Goal: Communication & Community: Answer question/provide support

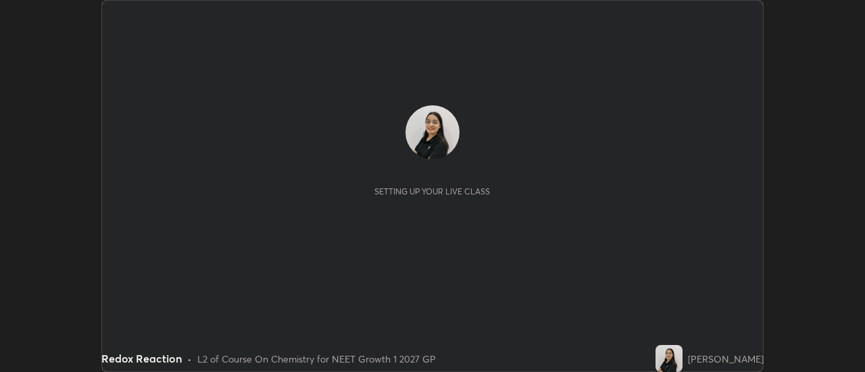
scroll to position [372, 865]
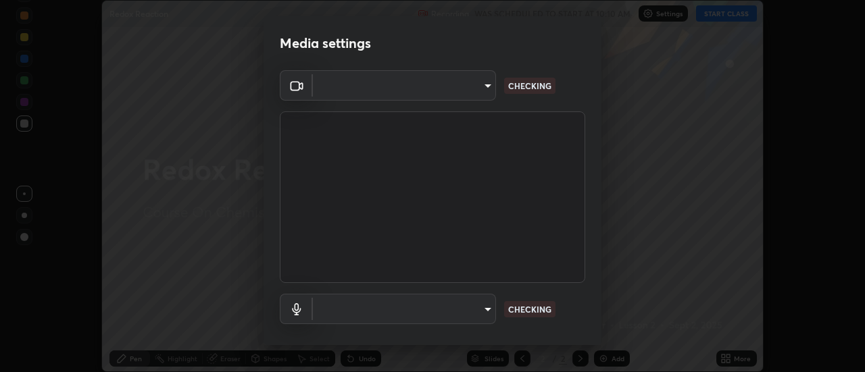
type input "6b20510400c661f13905172a847429c82f5b2d511b6c6cd18f7fa83b3b8a252b"
type input "default"
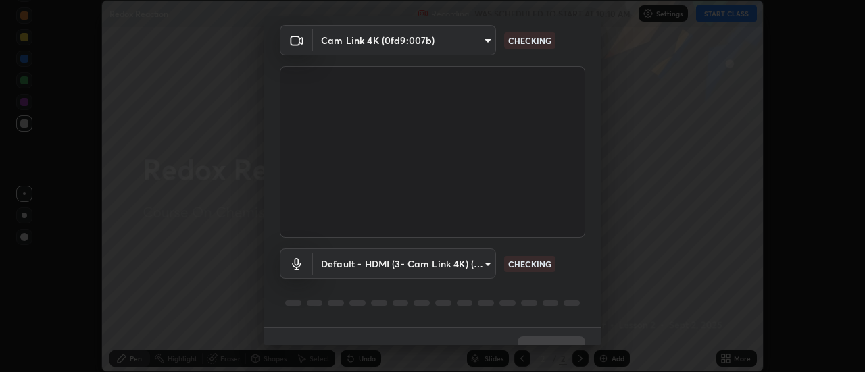
scroll to position [71, 0]
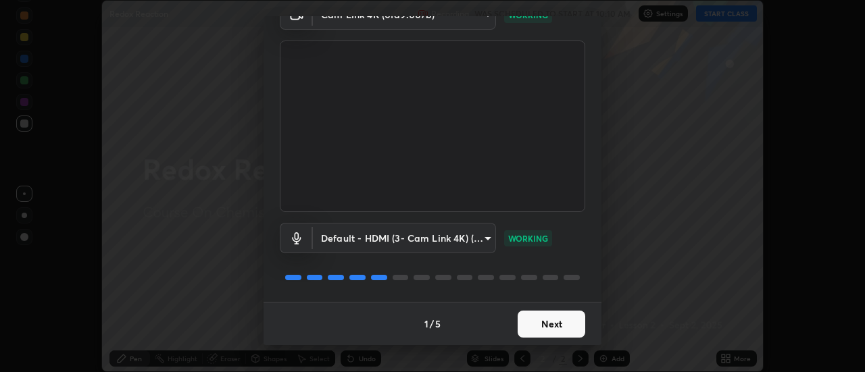
click at [533, 323] on button "Next" at bounding box center [552, 324] width 68 height 27
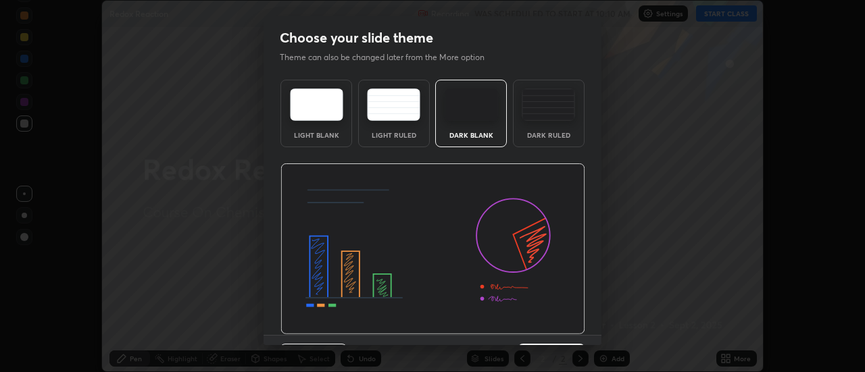
click at [538, 322] on img at bounding box center [432, 250] width 305 height 172
click at [537, 326] on img at bounding box center [432, 250] width 305 height 172
click at [535, 331] on img at bounding box center [432, 250] width 305 height 172
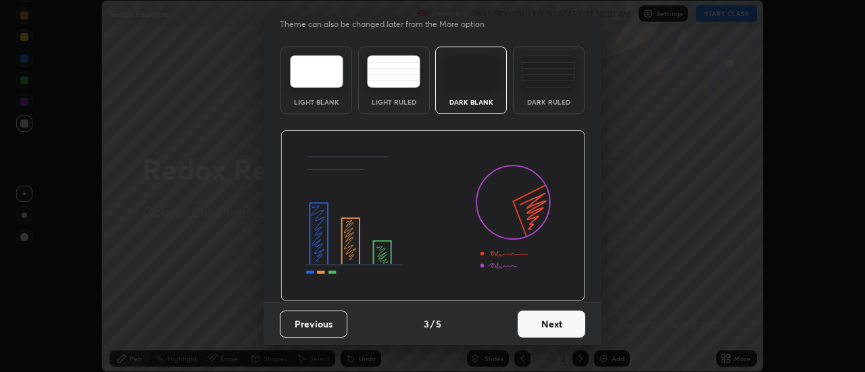
click at [539, 318] on button "Next" at bounding box center [552, 324] width 68 height 27
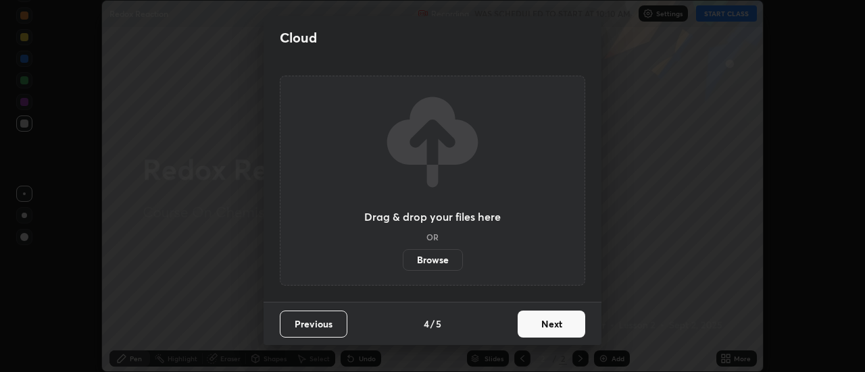
click at [539, 328] on button "Next" at bounding box center [552, 324] width 68 height 27
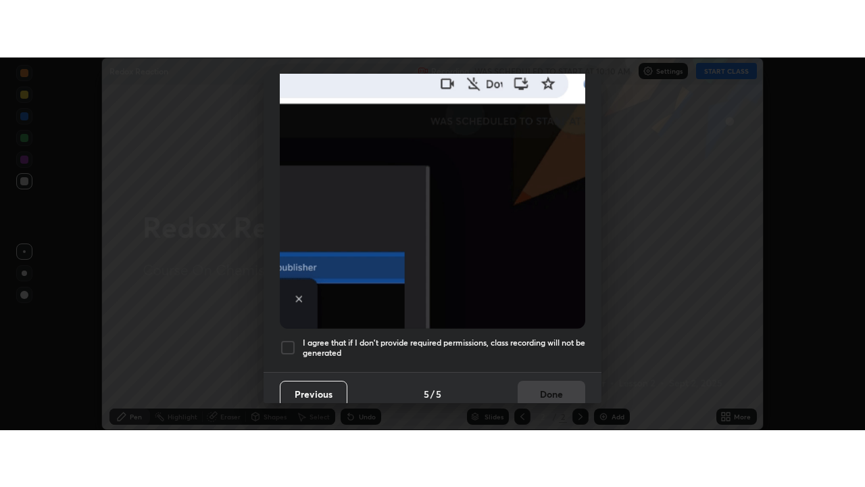
scroll to position [347, 0]
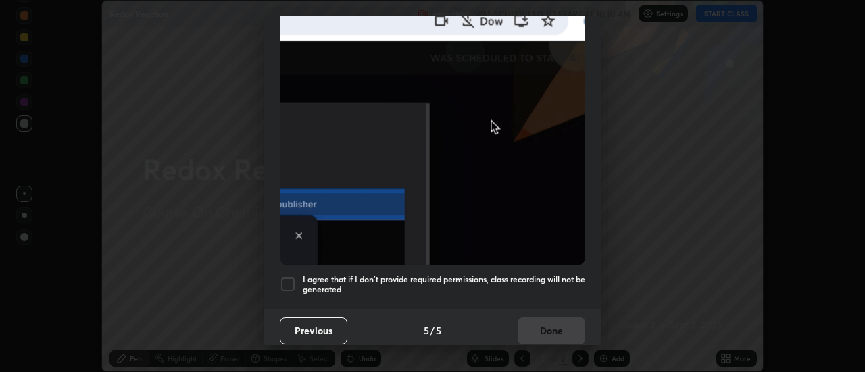
click at [289, 278] on div at bounding box center [288, 284] width 16 height 16
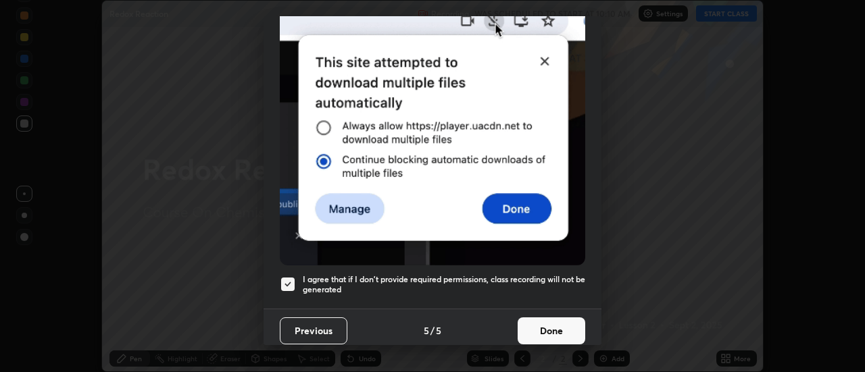
click at [541, 326] on button "Done" at bounding box center [552, 331] width 68 height 27
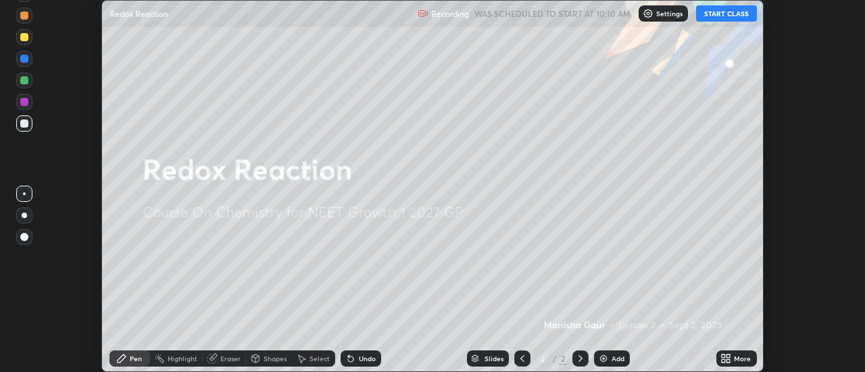
click at [715, 12] on button "START CLASS" at bounding box center [726, 13] width 61 height 16
click at [729, 361] on icon at bounding box center [728, 361] width 3 height 3
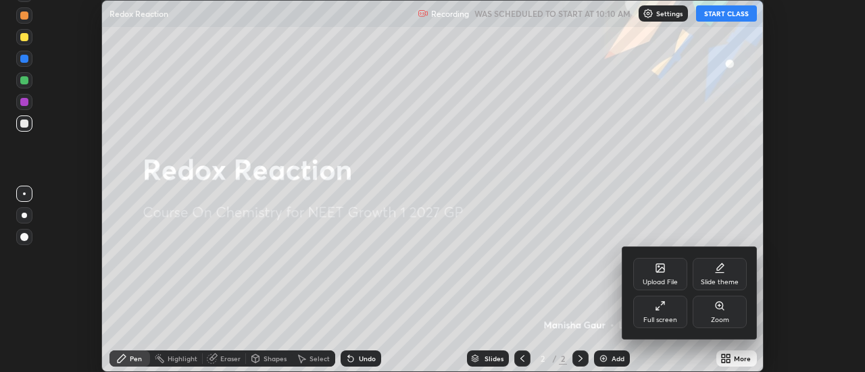
click at [658, 312] on div "Full screen" at bounding box center [660, 312] width 54 height 32
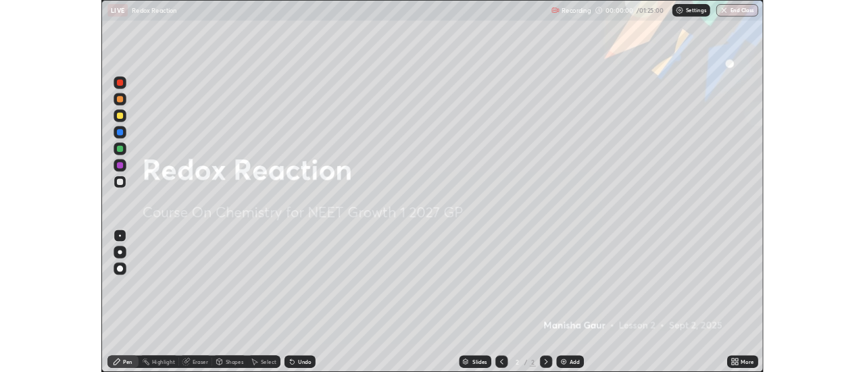
scroll to position [487, 865]
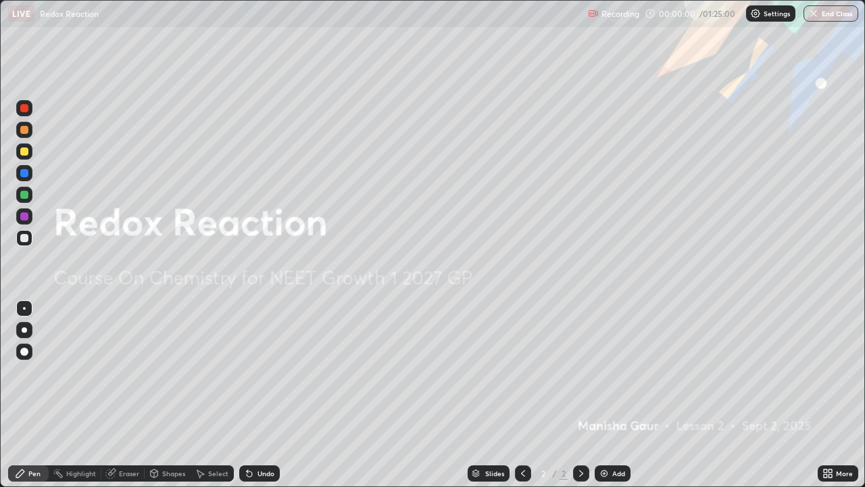
click at [830, 372] on icon at bounding box center [830, 475] width 3 height 3
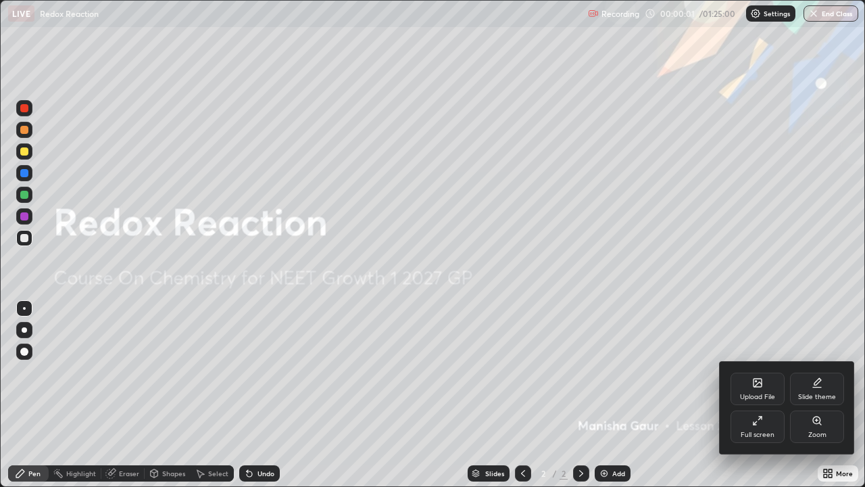
click at [817, 372] on div "Slide theme" at bounding box center [817, 388] width 54 height 32
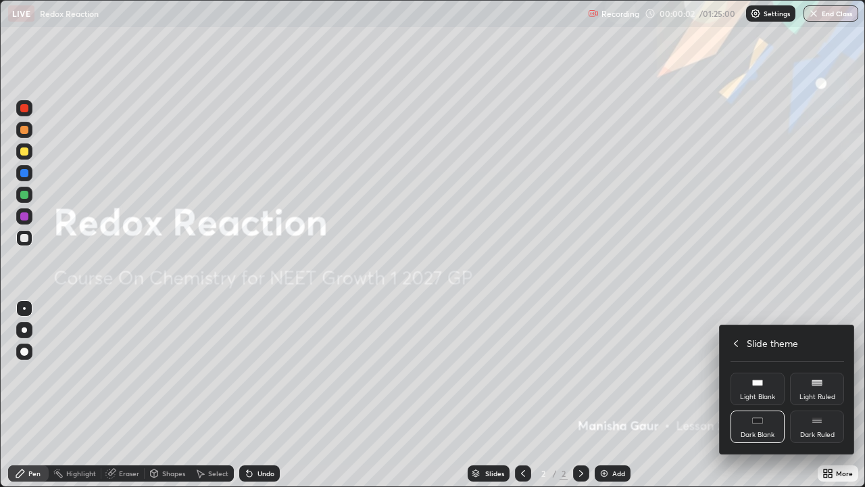
click at [815, 372] on div "Dark Ruled" at bounding box center [817, 426] width 54 height 32
click at [670, 372] on div at bounding box center [432, 243] width 865 height 487
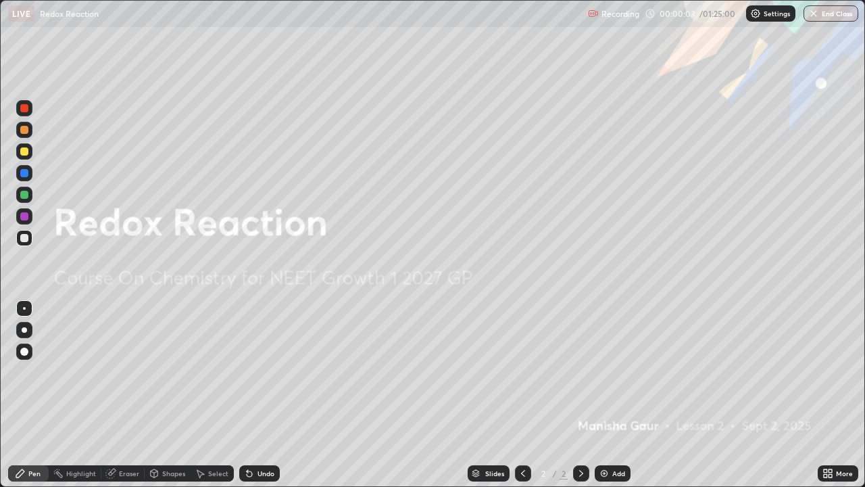
click at [602, 372] on img at bounding box center [604, 473] width 11 height 11
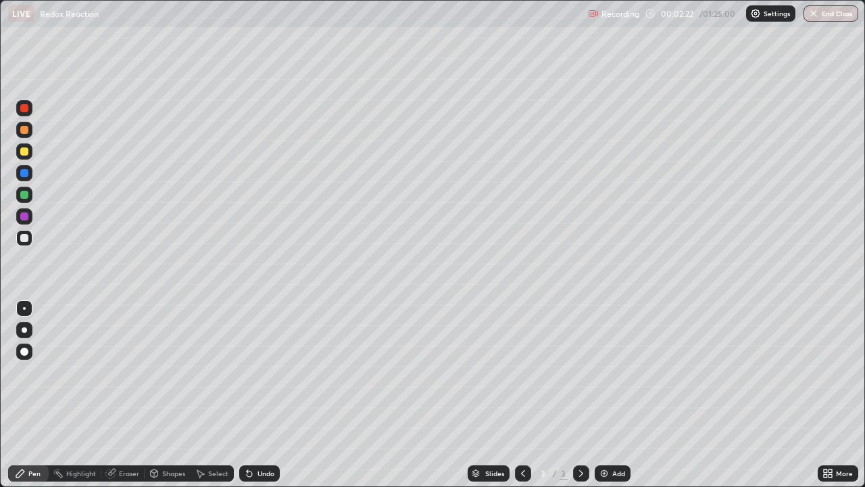
click at [604, 372] on img at bounding box center [604, 473] width 11 height 11
click at [524, 372] on icon at bounding box center [523, 473] width 11 height 11
click at [24, 219] on div at bounding box center [24, 216] width 8 height 8
click at [26, 194] on div at bounding box center [24, 195] width 8 height 8
click at [120, 372] on div "Eraser" at bounding box center [129, 473] width 20 height 7
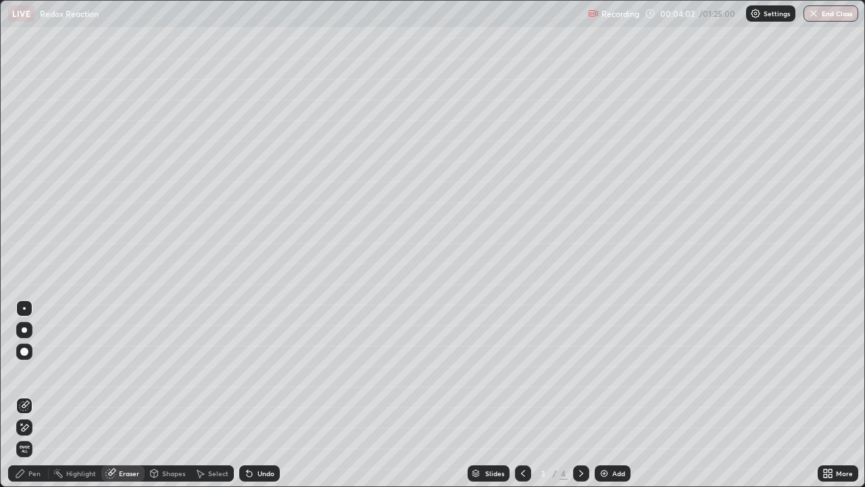
click at [23, 372] on icon at bounding box center [24, 427] width 11 height 11
click at [19, 372] on icon at bounding box center [20, 473] width 11 height 11
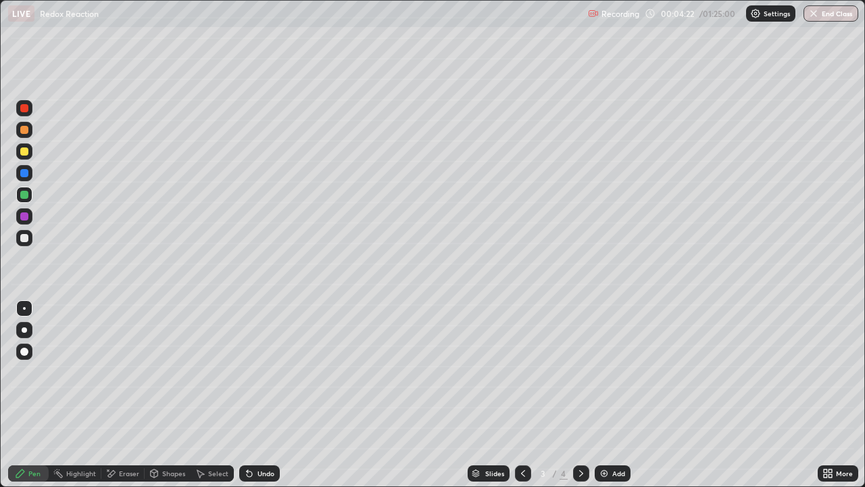
click at [260, 372] on div "Undo" at bounding box center [266, 473] width 17 height 7
click at [580, 372] on icon at bounding box center [581, 473] width 11 height 11
click at [609, 372] on div "Add" at bounding box center [613, 473] width 36 height 16
click at [260, 372] on div "Undo" at bounding box center [266, 473] width 17 height 7
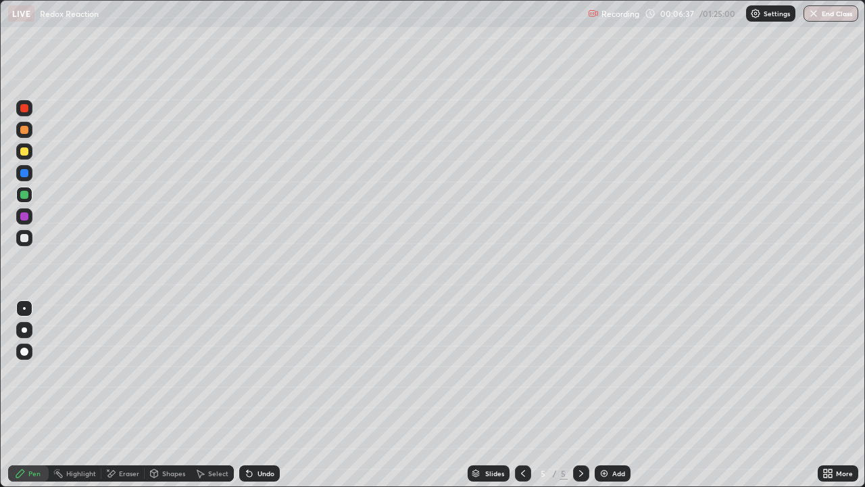
click at [260, 372] on div "Undo" at bounding box center [266, 473] width 17 height 7
click at [522, 372] on icon at bounding box center [523, 473] width 11 height 11
click at [576, 372] on icon at bounding box center [581, 473] width 11 height 11
click at [26, 242] on div at bounding box center [24, 238] width 16 height 16
click at [26, 238] on div at bounding box center [24, 238] width 8 height 8
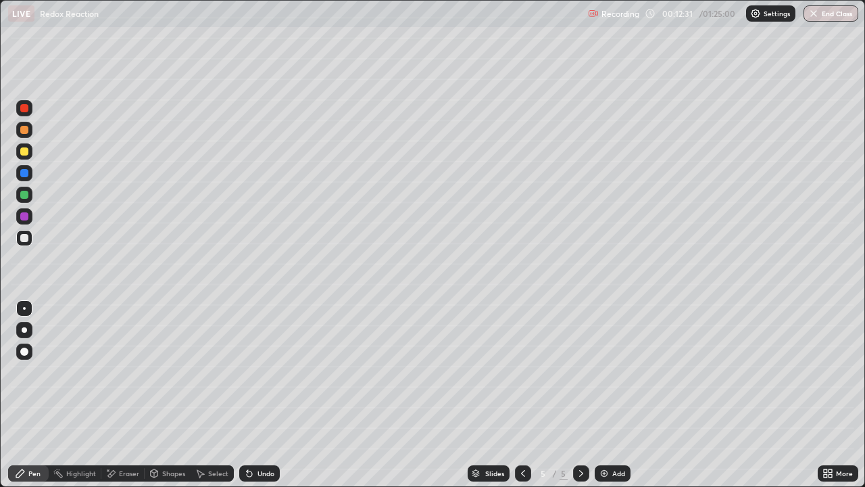
click at [262, 372] on div "Undo" at bounding box center [266, 473] width 17 height 7
click at [262, 372] on div "Undo" at bounding box center [259, 473] width 41 height 16
click at [27, 174] on div at bounding box center [24, 173] width 8 height 8
click at [27, 155] on div at bounding box center [24, 151] width 16 height 16
click at [258, 372] on div "Undo" at bounding box center [266, 473] width 17 height 7
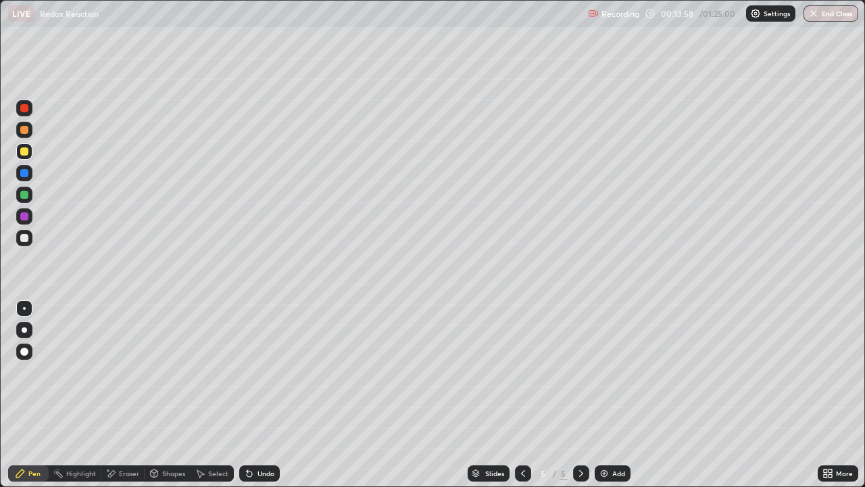
click at [24, 107] on div at bounding box center [24, 108] width 8 height 8
click at [612, 372] on div "Add" at bounding box center [618, 473] width 13 height 7
click at [123, 372] on div "Eraser" at bounding box center [129, 473] width 20 height 7
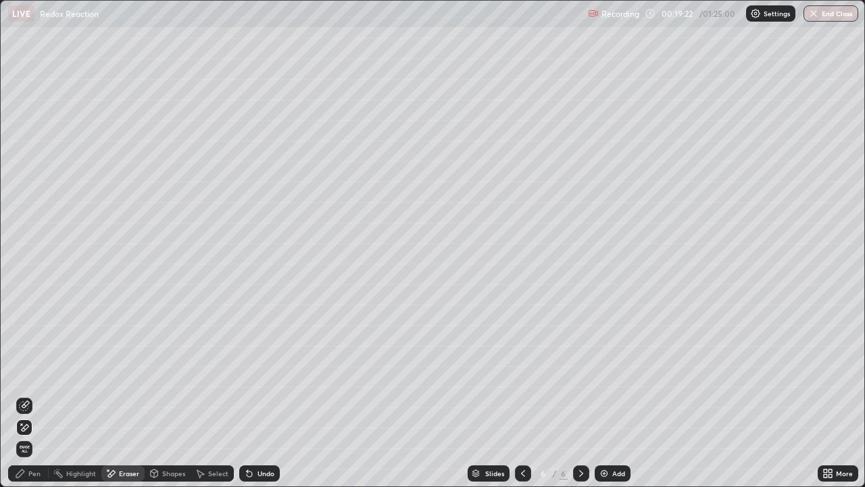
click at [43, 372] on div "Pen" at bounding box center [28, 473] width 41 height 16
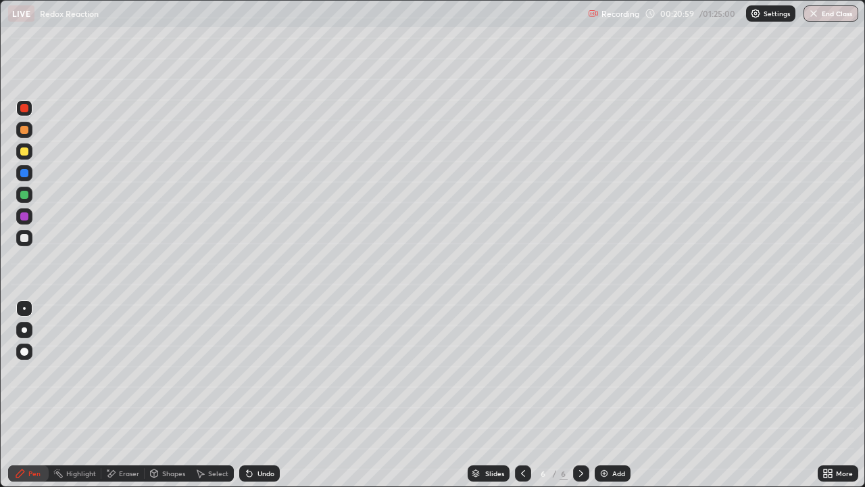
click at [123, 372] on div "Eraser" at bounding box center [129, 473] width 20 height 7
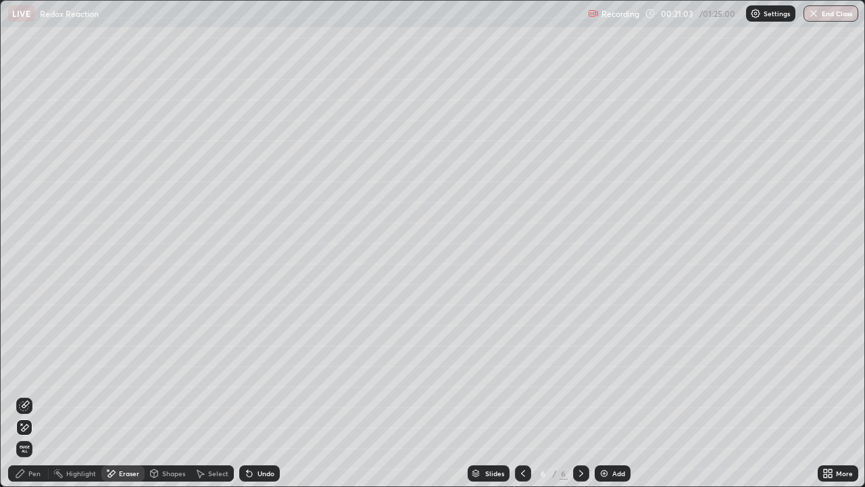
click at [38, 372] on div "Pen" at bounding box center [34, 473] width 12 height 7
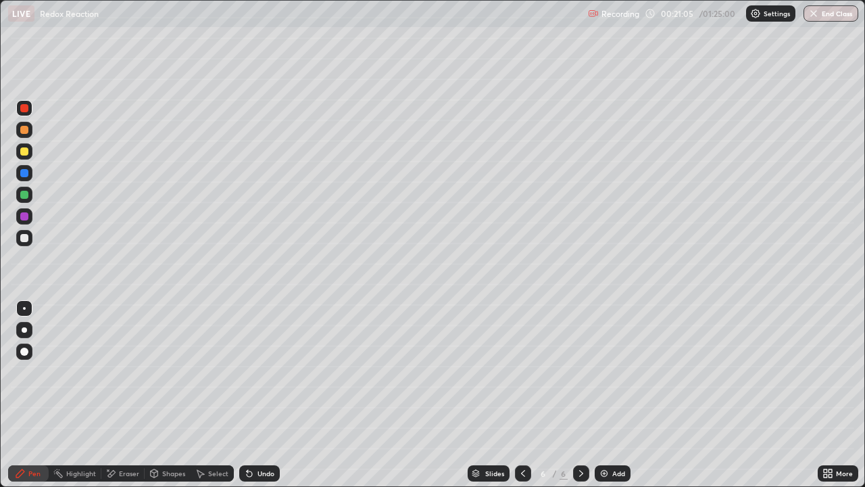
click at [131, 372] on div "Eraser" at bounding box center [129, 473] width 20 height 7
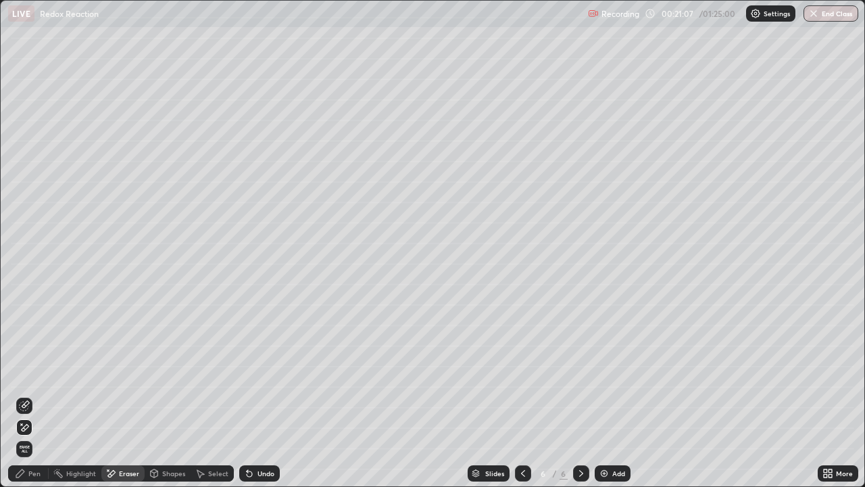
click at [44, 372] on div "Pen" at bounding box center [28, 473] width 41 height 16
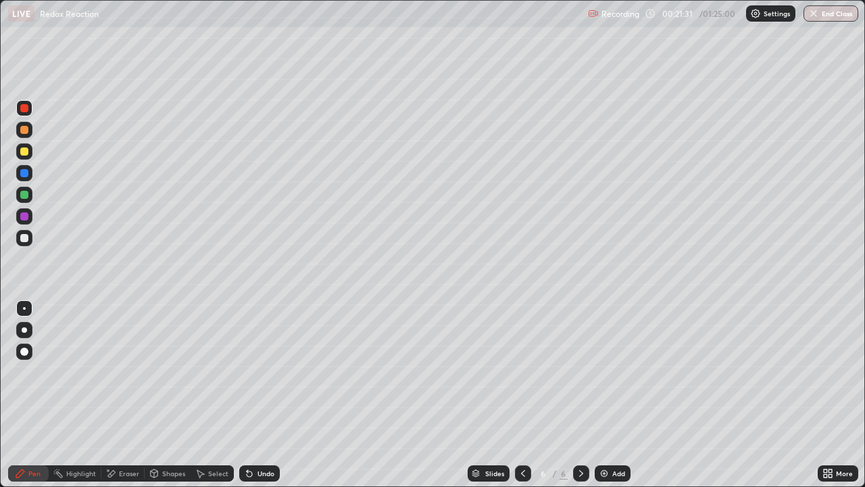
click at [137, 372] on div "Eraser" at bounding box center [129, 473] width 20 height 7
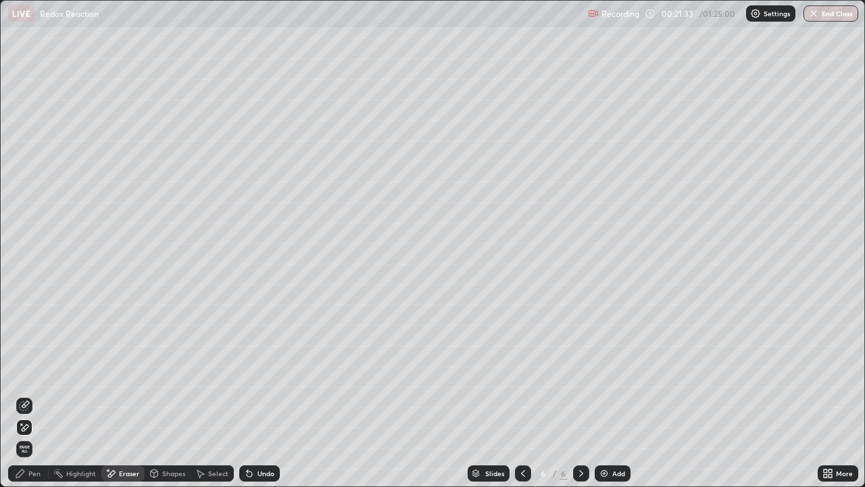
click at [36, 372] on div "Pen" at bounding box center [28, 473] width 41 height 16
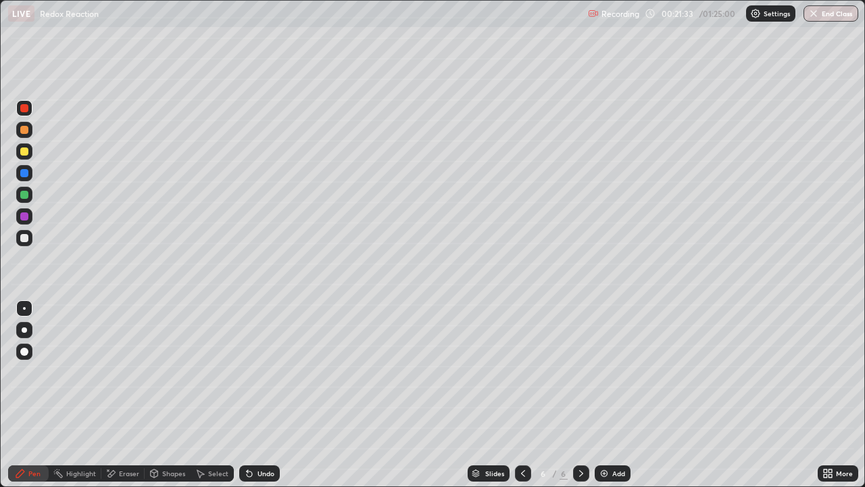
click at [24, 214] on div at bounding box center [24, 216] width 8 height 8
click at [122, 372] on div "Eraser" at bounding box center [129, 473] width 20 height 7
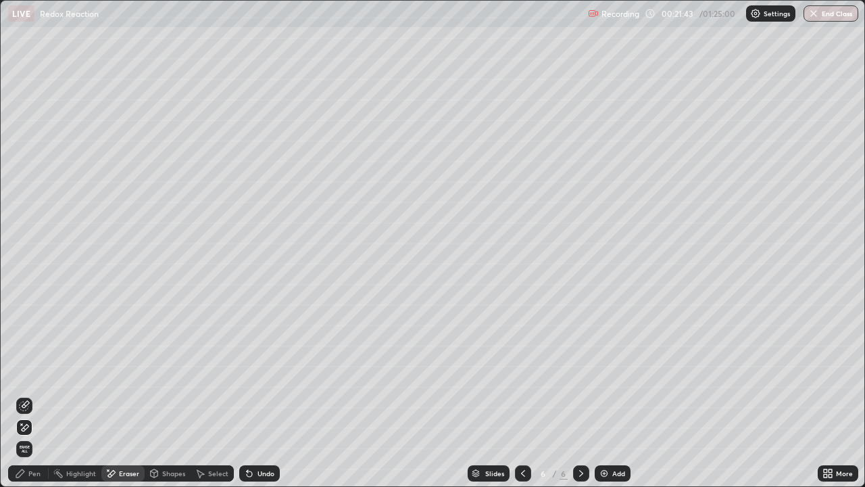
click at [36, 372] on div "Pen" at bounding box center [34, 473] width 12 height 7
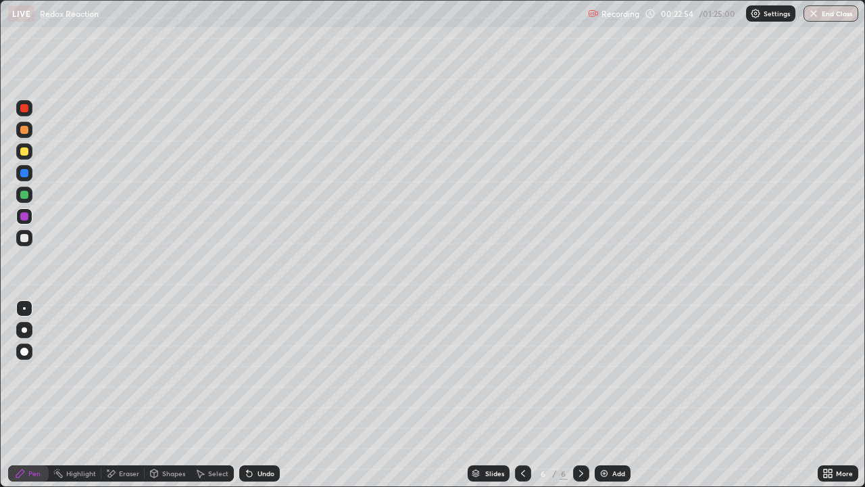
click at [604, 372] on img at bounding box center [604, 473] width 11 height 11
click at [57, 372] on div "Highlight" at bounding box center [75, 473] width 53 height 16
click at [27, 372] on div "Pen" at bounding box center [28, 473] width 41 height 16
click at [26, 195] on div at bounding box center [24, 195] width 8 height 8
click at [130, 372] on div "Eraser" at bounding box center [129, 473] width 20 height 7
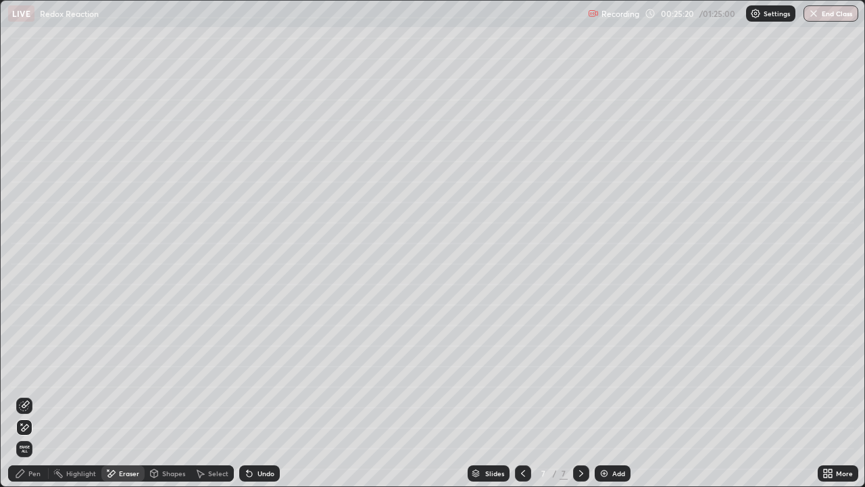
click at [42, 372] on div "Pen" at bounding box center [28, 473] width 41 height 16
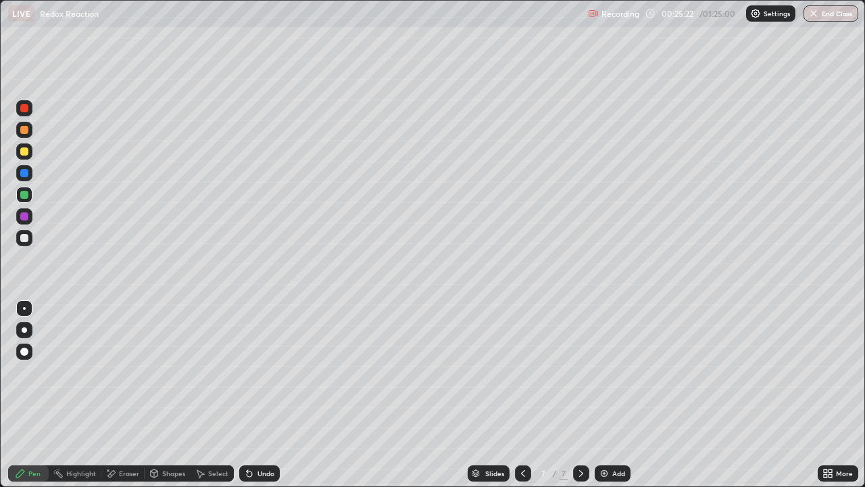
click at [30, 155] on div at bounding box center [24, 151] width 16 height 16
click at [604, 372] on img at bounding box center [604, 473] width 11 height 11
click at [522, 372] on icon at bounding box center [523, 473] width 4 height 7
click at [579, 372] on icon at bounding box center [581, 473] width 11 height 11
click at [29, 194] on div at bounding box center [24, 195] width 16 height 16
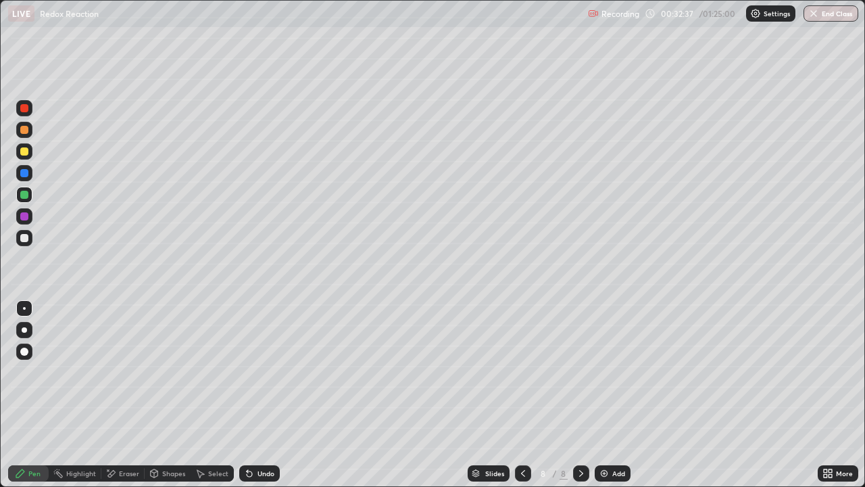
click at [522, 372] on icon at bounding box center [523, 473] width 11 height 11
click at [616, 372] on div "Add" at bounding box center [618, 473] width 13 height 7
click at [522, 372] on icon at bounding box center [523, 473] width 11 height 11
click at [579, 372] on div at bounding box center [581, 473] width 16 height 16
click at [580, 372] on icon at bounding box center [581, 473] width 11 height 11
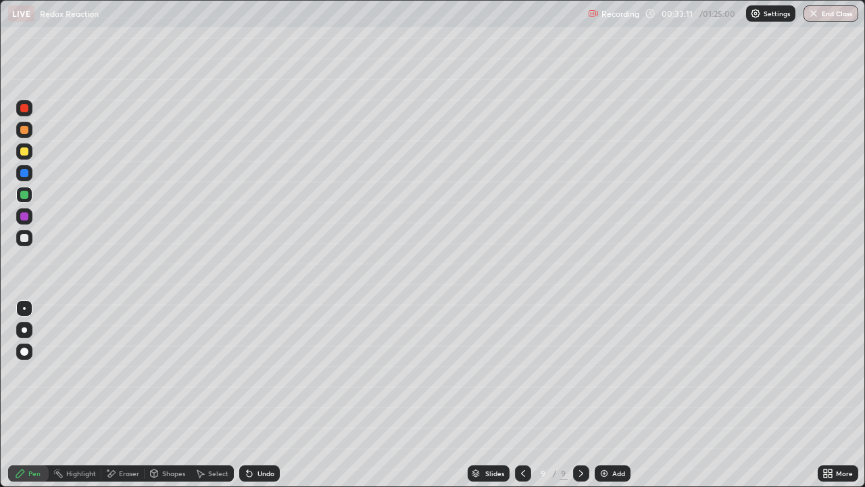
click at [606, 372] on img at bounding box center [604, 473] width 11 height 11
click at [170, 372] on div "Shapes" at bounding box center [173, 473] width 23 height 7
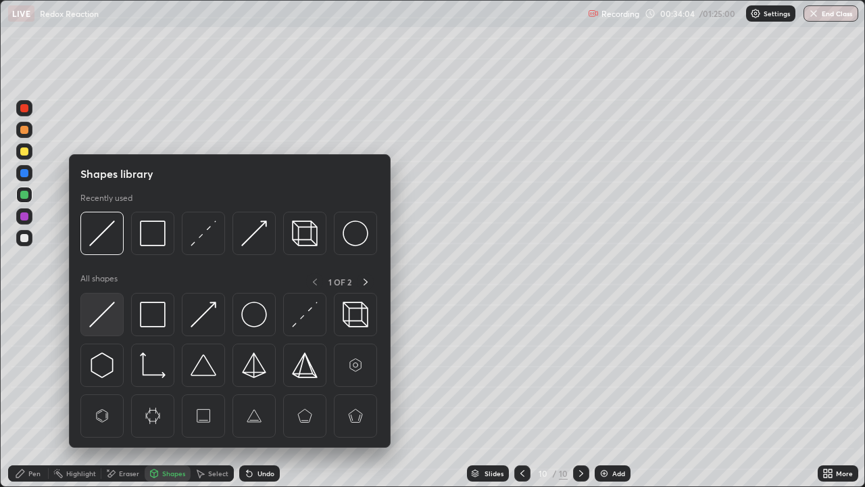
click at [105, 317] on img at bounding box center [102, 314] width 26 height 26
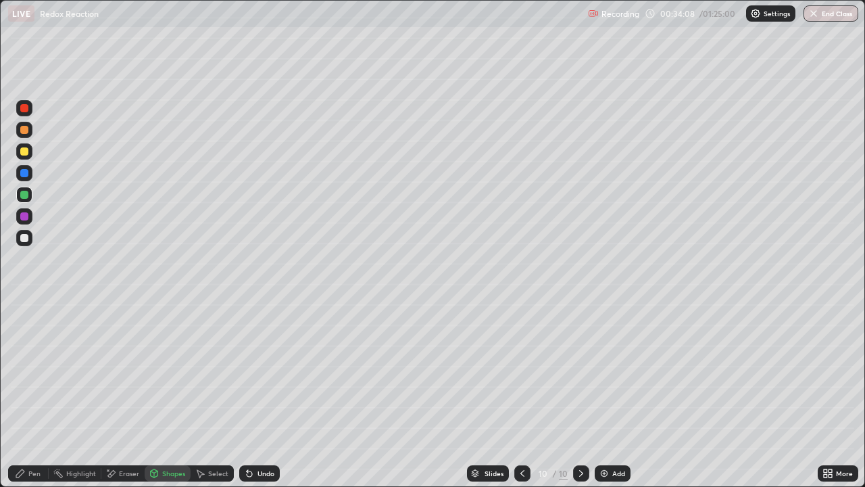
click at [34, 372] on div "Pen" at bounding box center [34, 473] width 12 height 7
click at [21, 216] on div at bounding box center [24, 216] width 8 height 8
click at [119, 372] on div "Eraser" at bounding box center [129, 473] width 20 height 7
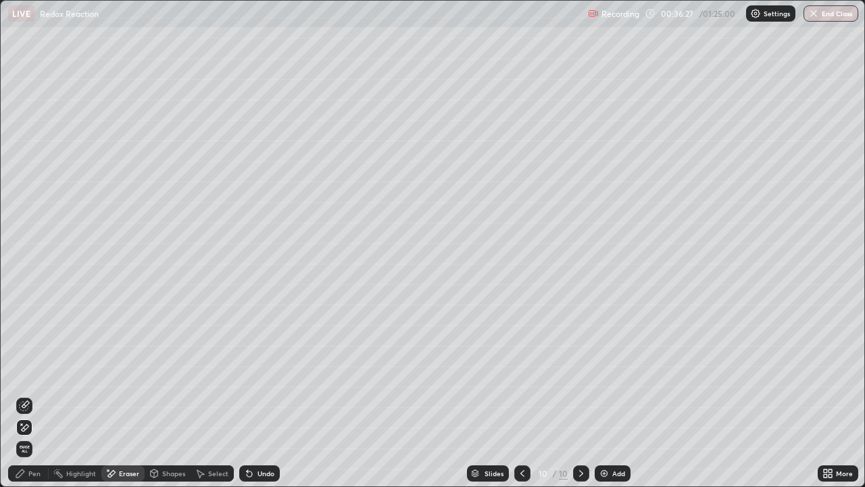
click at [39, 372] on div "Pen" at bounding box center [34, 473] width 12 height 7
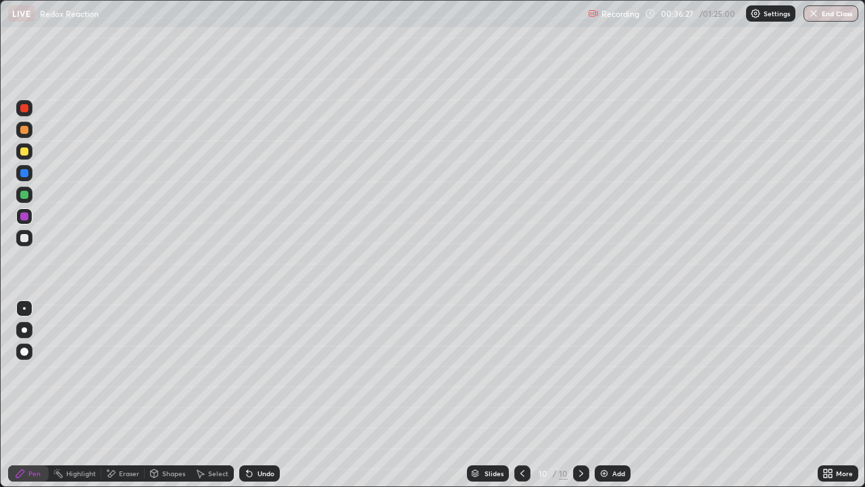
click at [34, 372] on div "Pen" at bounding box center [34, 473] width 12 height 7
click at [26, 197] on div at bounding box center [24, 195] width 8 height 8
click at [26, 239] on div at bounding box center [24, 238] width 8 height 8
click at [171, 372] on div "Shapes" at bounding box center [173, 473] width 23 height 7
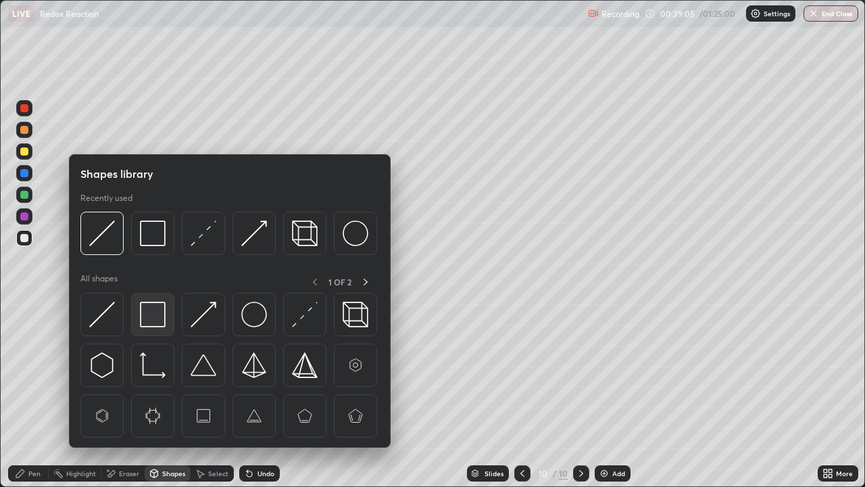
click at [148, 320] on img at bounding box center [153, 314] width 26 height 26
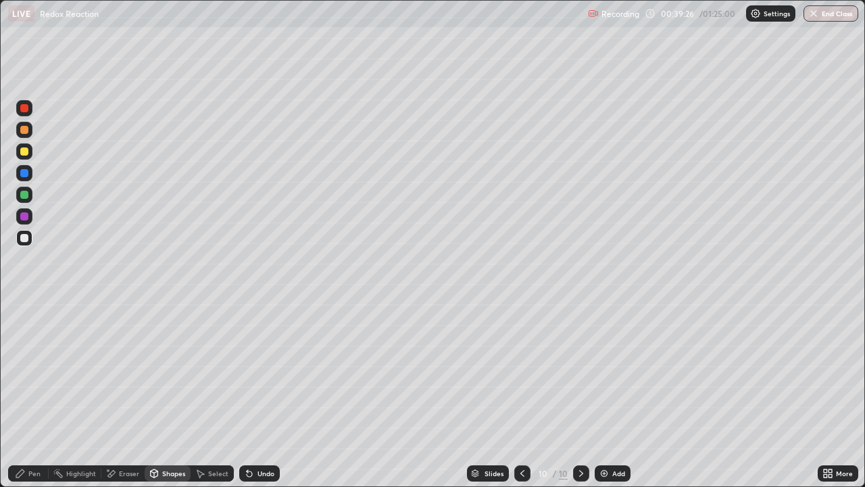
click at [28, 218] on div at bounding box center [24, 216] width 8 height 8
click at [262, 372] on div "Undo" at bounding box center [266, 473] width 17 height 7
click at [45, 372] on div "Pen" at bounding box center [28, 473] width 41 height 16
click at [604, 372] on img at bounding box center [604, 473] width 11 height 11
click at [30, 174] on div at bounding box center [24, 173] width 16 height 16
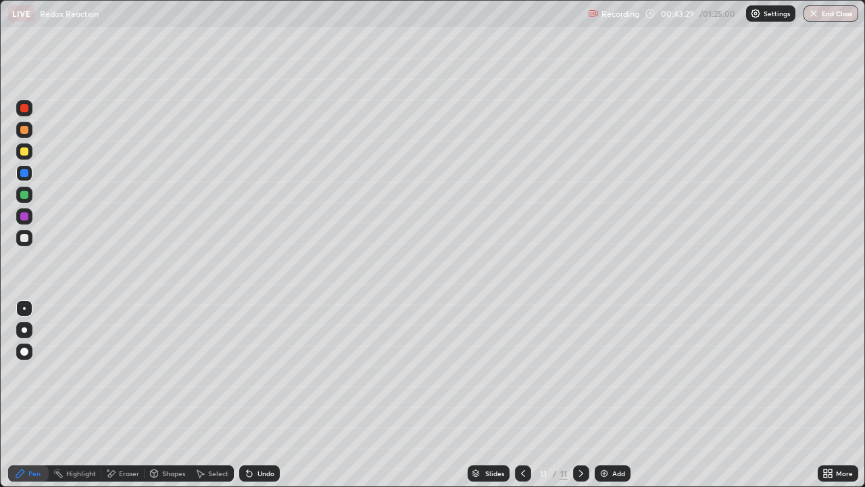
click at [26, 241] on div at bounding box center [24, 238] width 8 height 8
click at [118, 372] on div "Eraser" at bounding box center [122, 473] width 43 height 16
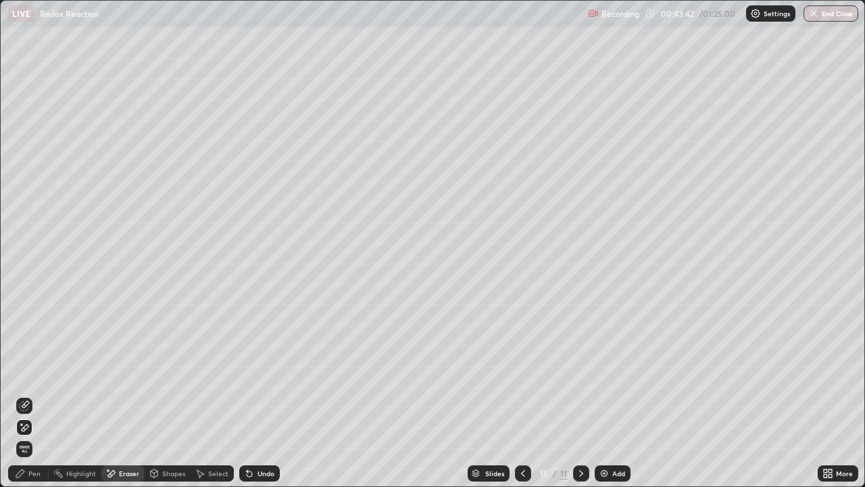
click at [34, 372] on div "Pen" at bounding box center [34, 473] width 12 height 7
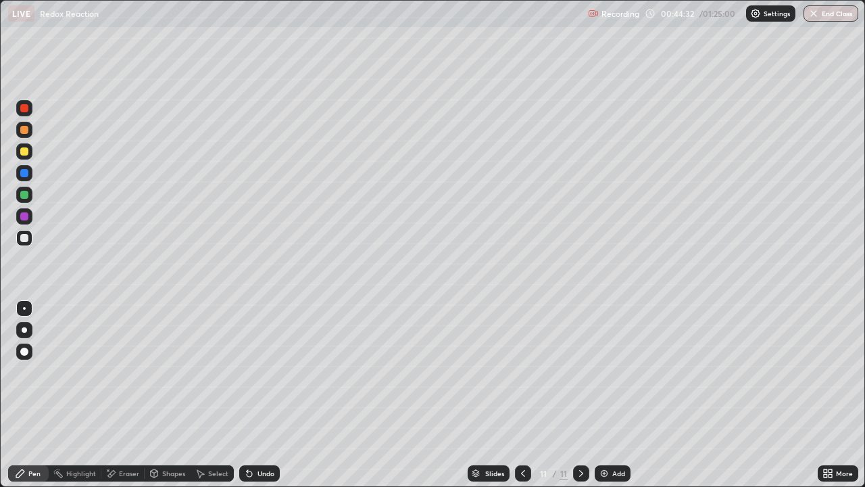
click at [25, 197] on div at bounding box center [24, 195] width 8 height 8
click at [23, 109] on div at bounding box center [24, 108] width 8 height 8
click at [25, 147] on div at bounding box center [24, 151] width 8 height 8
click at [262, 372] on div "Undo" at bounding box center [266, 473] width 17 height 7
click at [115, 372] on icon at bounding box center [110, 473] width 11 height 11
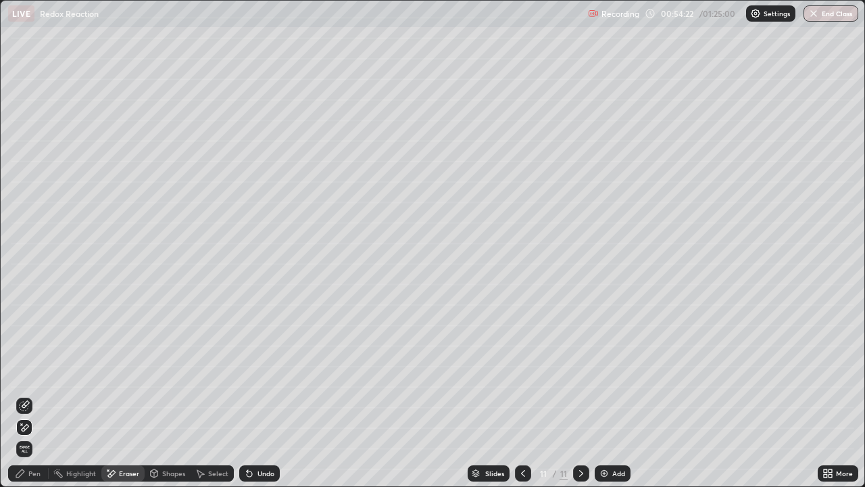
click at [602, 372] on img at bounding box center [604, 473] width 11 height 11
click at [39, 372] on div "Pen" at bounding box center [28, 473] width 41 height 16
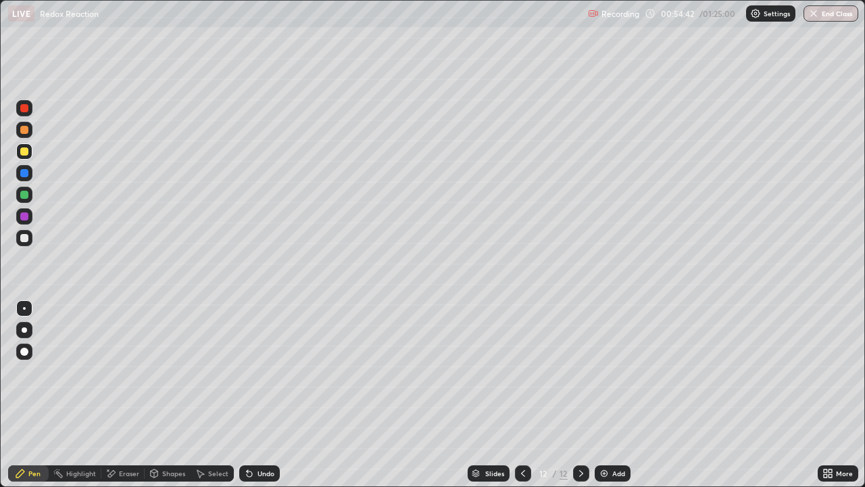
click at [123, 372] on div "Eraser" at bounding box center [129, 473] width 20 height 7
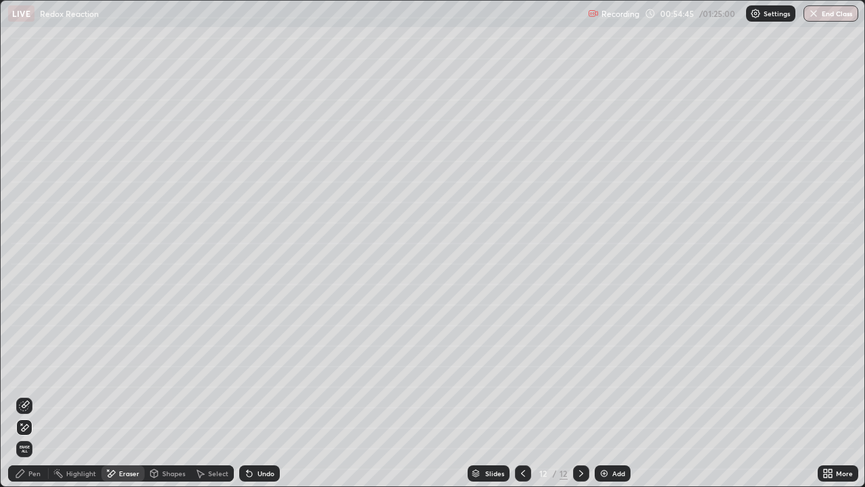
click at [34, 372] on div "Pen" at bounding box center [34, 473] width 12 height 7
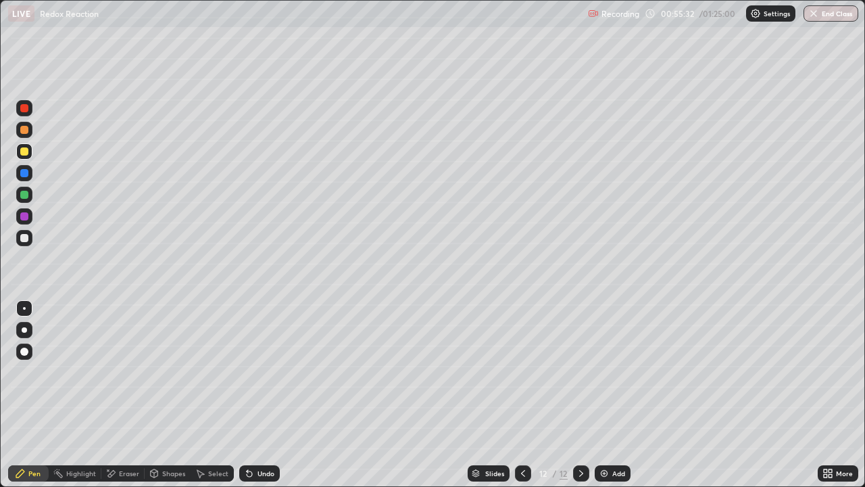
click at [25, 197] on div at bounding box center [24, 195] width 8 height 8
click at [26, 241] on div at bounding box center [24, 238] width 8 height 8
click at [597, 372] on div "Add" at bounding box center [613, 473] width 36 height 16
click at [24, 174] on div at bounding box center [24, 173] width 8 height 8
click at [601, 372] on img at bounding box center [604, 473] width 11 height 11
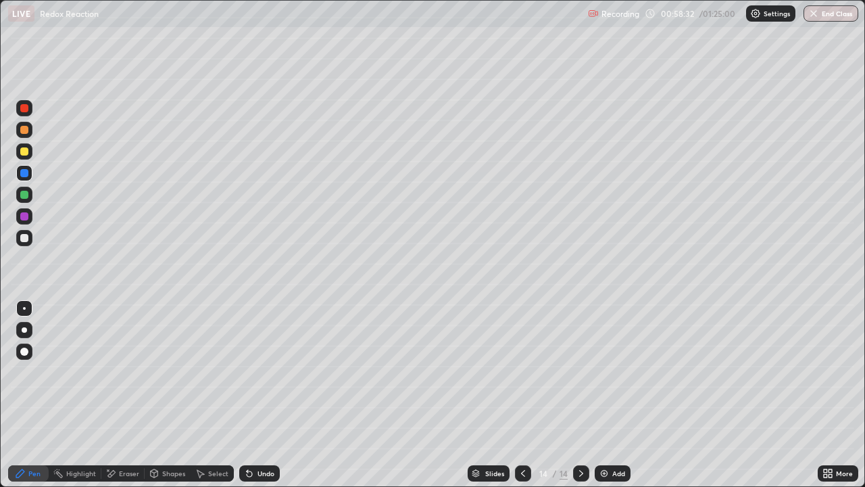
click at [169, 372] on div "Shapes" at bounding box center [168, 473] width 46 height 16
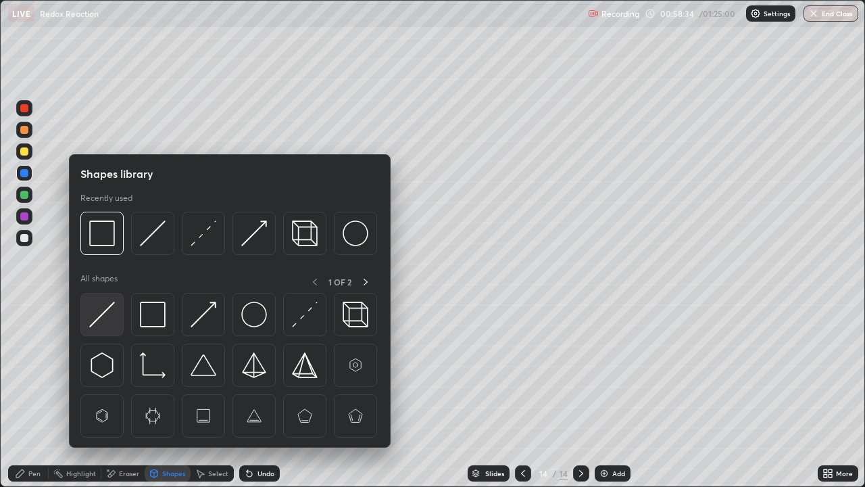
click at [99, 320] on img at bounding box center [102, 314] width 26 height 26
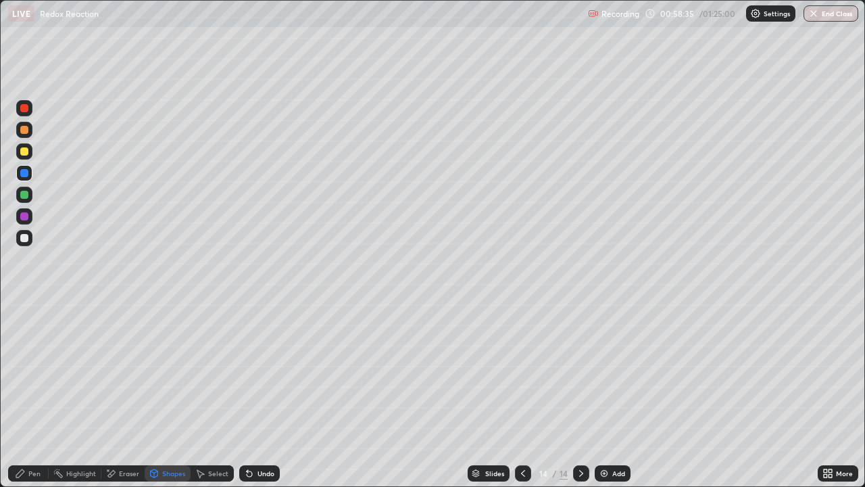
click at [24, 241] on div at bounding box center [24, 238] width 8 height 8
click at [27, 215] on div at bounding box center [24, 216] width 8 height 8
click at [262, 372] on div "Undo" at bounding box center [266, 473] width 17 height 7
click at [36, 372] on div "Pen" at bounding box center [34, 473] width 12 height 7
click at [24, 195] on div at bounding box center [24, 195] width 8 height 8
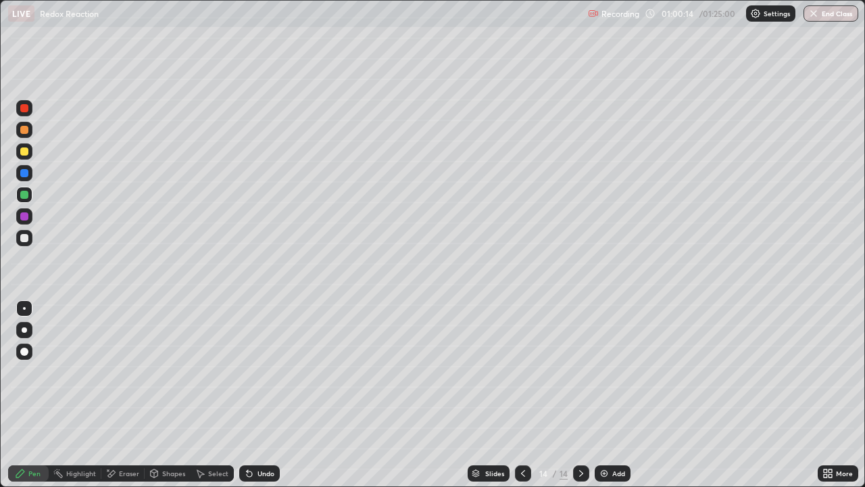
click at [522, 372] on icon at bounding box center [523, 473] width 11 height 11
click at [580, 372] on icon at bounding box center [581, 473] width 11 height 11
click at [27, 241] on div at bounding box center [24, 238] width 16 height 16
click at [27, 172] on div at bounding box center [24, 173] width 8 height 8
click at [520, 372] on icon at bounding box center [523, 473] width 11 height 11
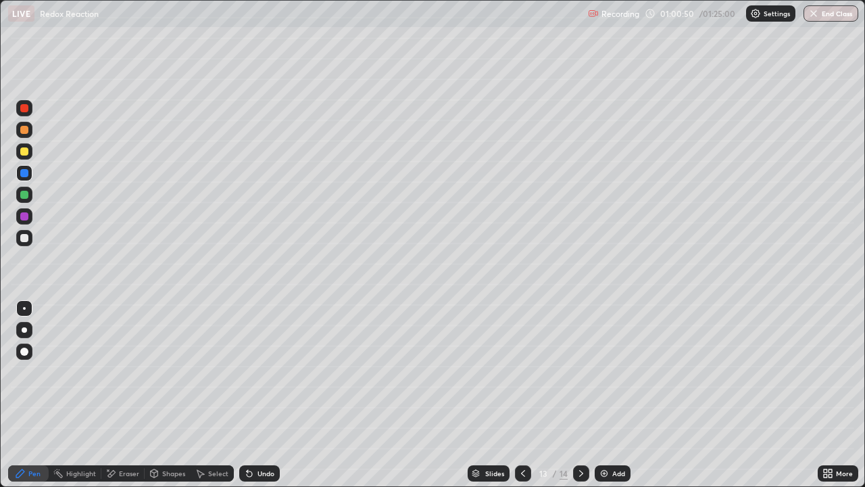
click at [122, 372] on div "Eraser" at bounding box center [129, 473] width 20 height 7
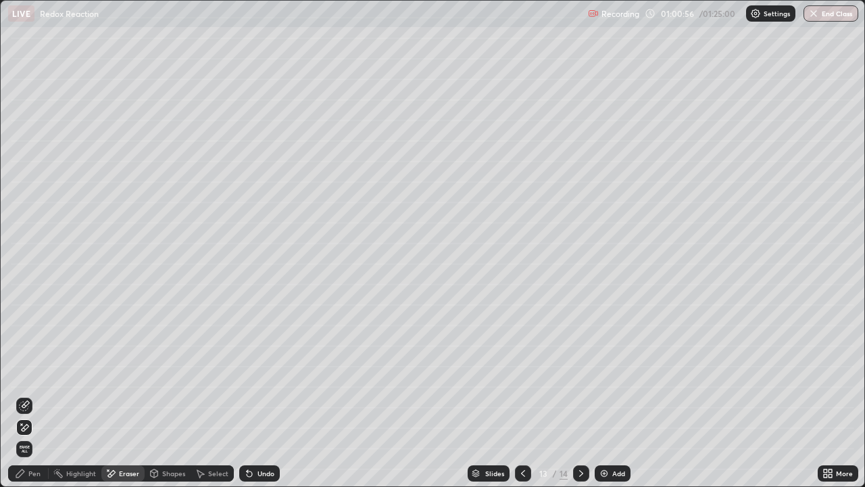
click at [36, 372] on div "Pen" at bounding box center [34, 473] width 12 height 7
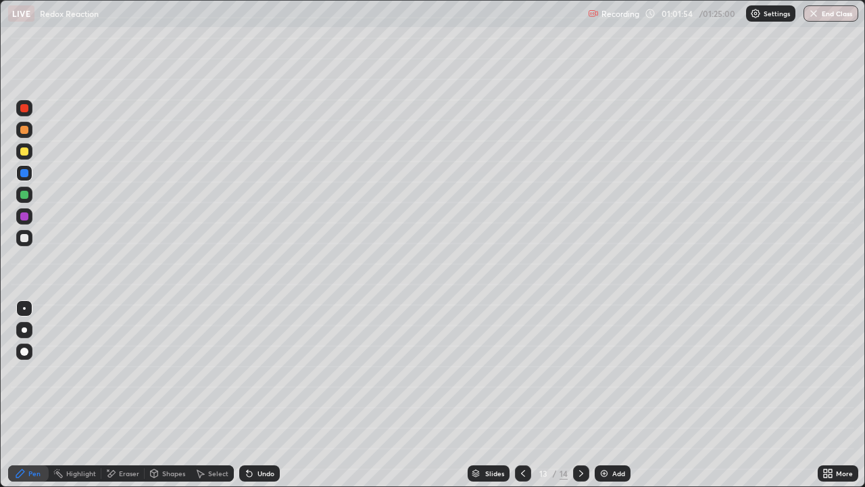
click at [579, 372] on icon at bounding box center [581, 473] width 4 height 7
click at [602, 372] on img at bounding box center [604, 473] width 11 height 11
click at [26, 153] on div at bounding box center [24, 151] width 8 height 8
click at [266, 372] on div "Undo" at bounding box center [266, 473] width 17 height 7
click at [264, 372] on div "Undo" at bounding box center [266, 473] width 17 height 7
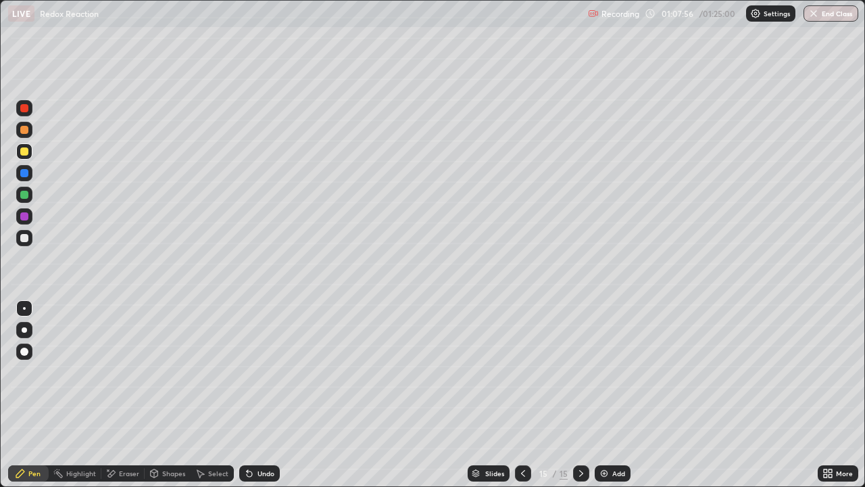
click at [22, 239] on div at bounding box center [24, 238] width 8 height 8
click at [262, 372] on div "Undo" at bounding box center [266, 473] width 17 height 7
click at [608, 372] on div "Add" at bounding box center [613, 473] width 36 height 16
click at [26, 218] on div at bounding box center [24, 216] width 8 height 8
click at [258, 372] on div "Undo" at bounding box center [266, 473] width 17 height 7
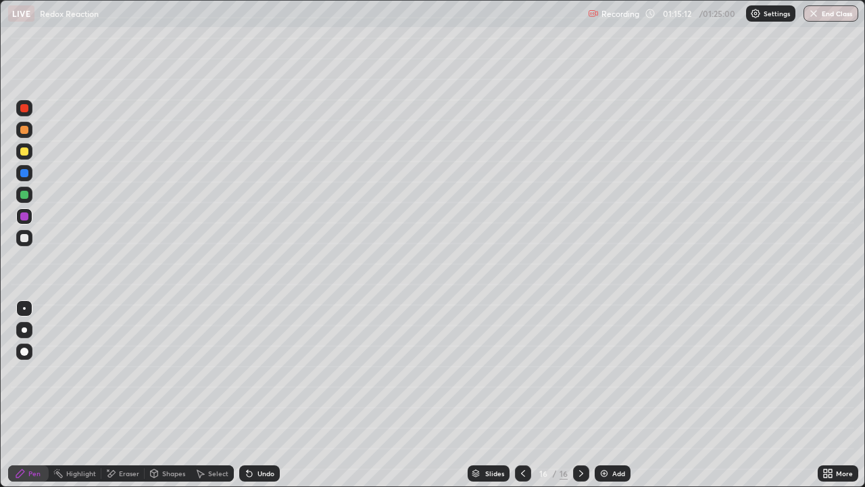
click at [258, 372] on div "Undo" at bounding box center [266, 473] width 17 height 7
click at [115, 372] on icon at bounding box center [110, 473] width 11 height 11
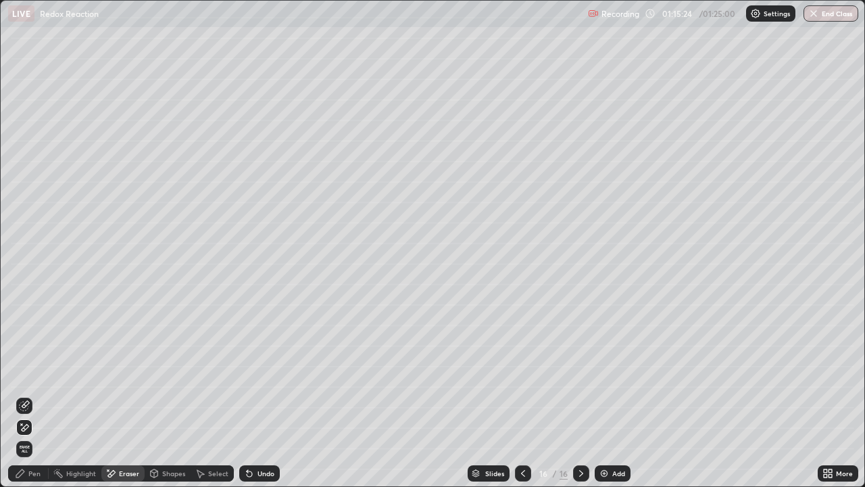
click at [39, 372] on div "Pen" at bounding box center [34, 473] width 12 height 7
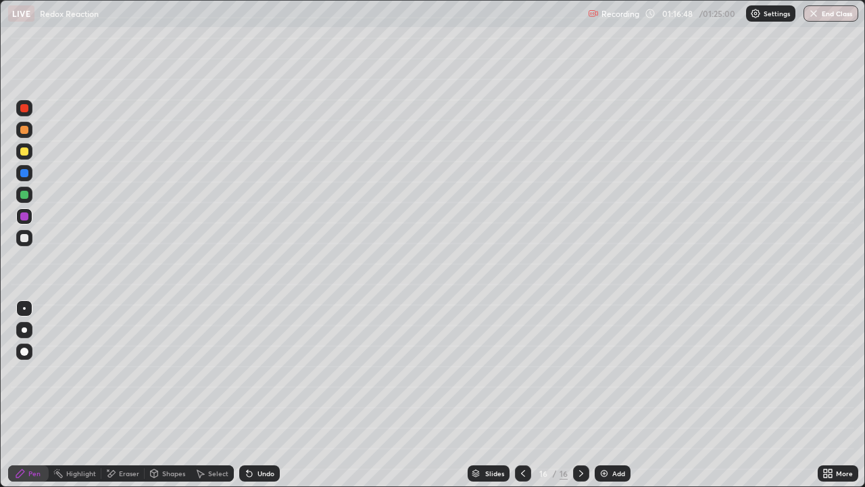
click at [607, 372] on img at bounding box center [604, 473] width 11 height 11
click at [29, 192] on div at bounding box center [24, 195] width 16 height 16
click at [22, 241] on div at bounding box center [24, 238] width 8 height 8
click at [25, 151] on div at bounding box center [24, 151] width 8 height 8
click at [26, 130] on div at bounding box center [24, 130] width 8 height 8
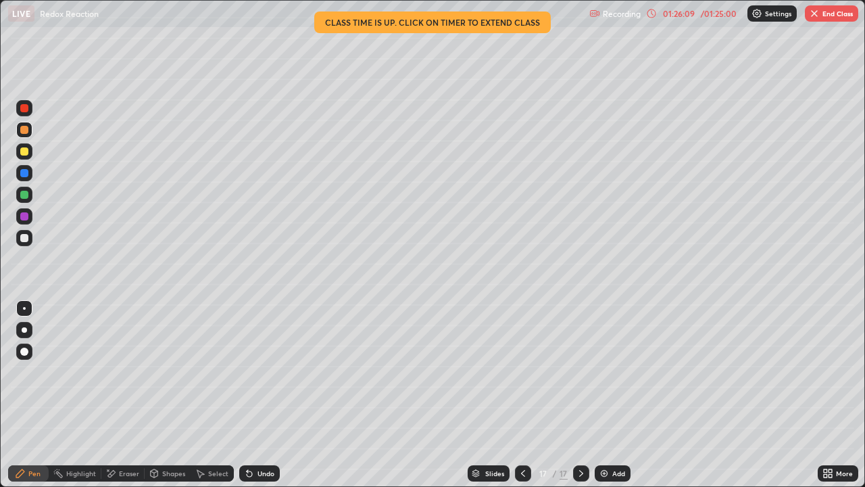
click at [822, 13] on button "End Class" at bounding box center [831, 13] width 53 height 16
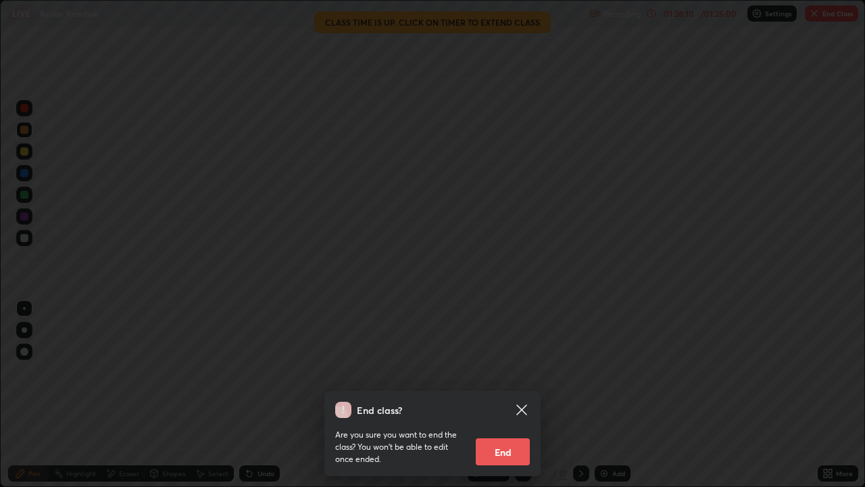
click at [514, 372] on button "End" at bounding box center [503, 451] width 54 height 27
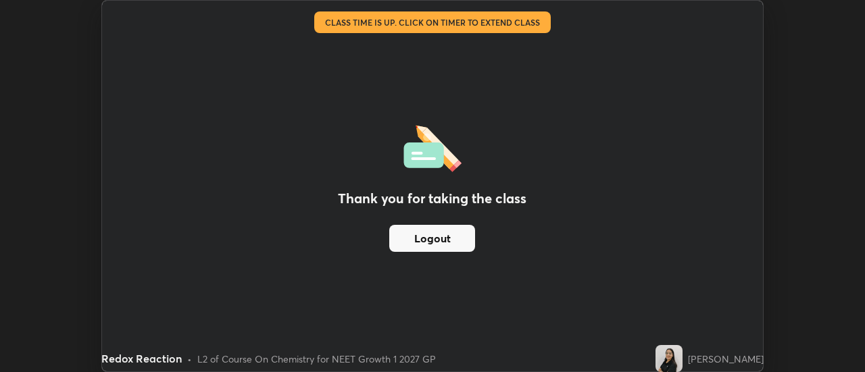
scroll to position [67218, 66725]
